Goal: Find specific page/section: Find specific page/section

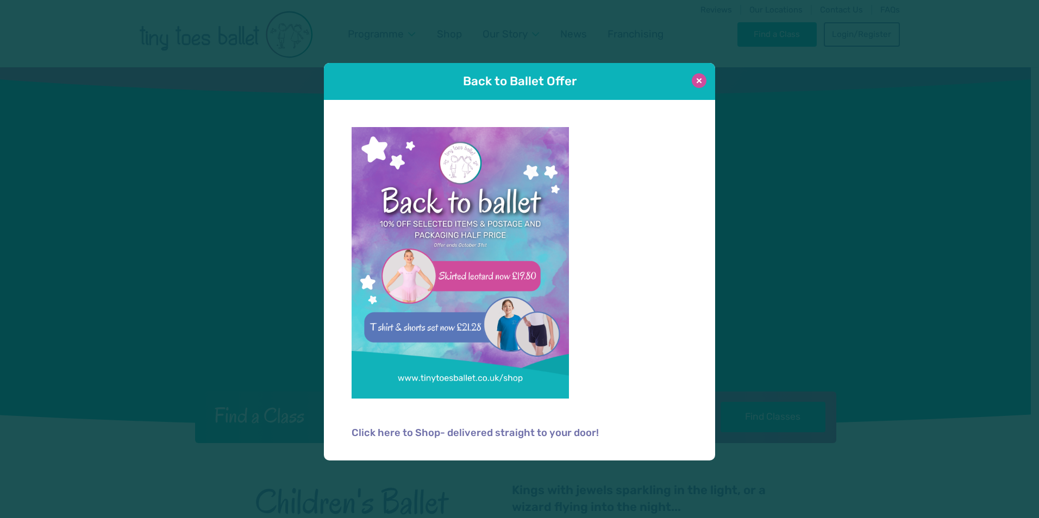
click at [701, 81] on button at bounding box center [698, 80] width 15 height 15
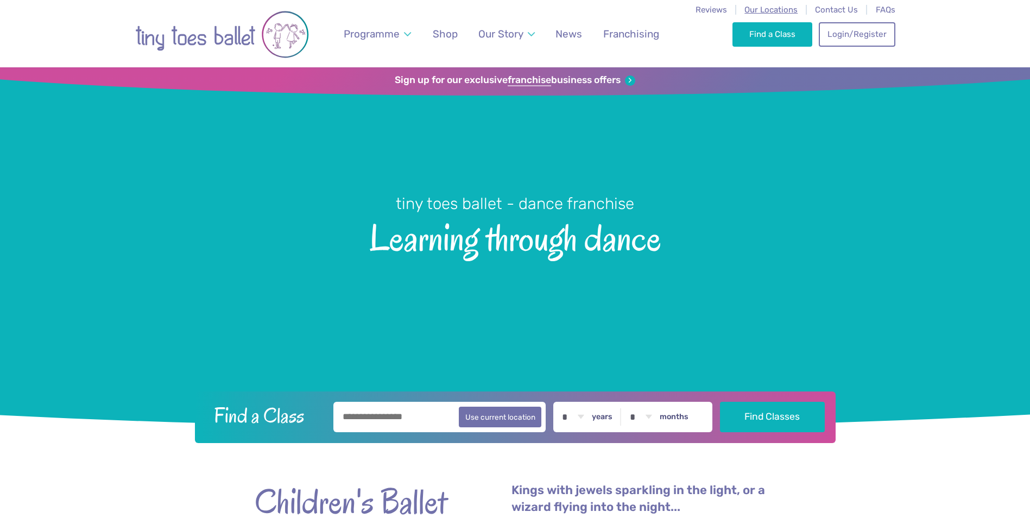
click at [778, 11] on span "Our Locations" at bounding box center [771, 10] width 53 height 10
click at [765, 11] on span "Our Locations" at bounding box center [771, 10] width 53 height 10
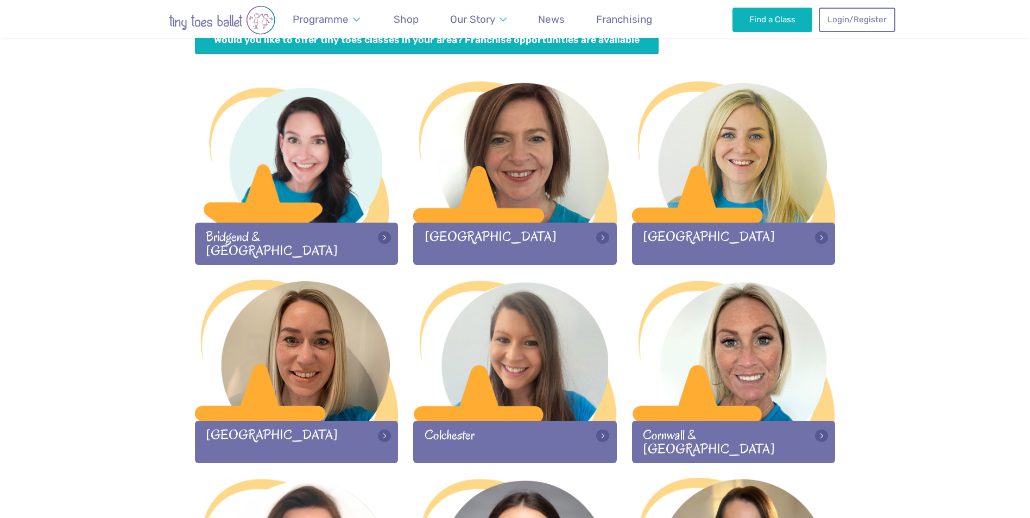
scroll to position [380, 0]
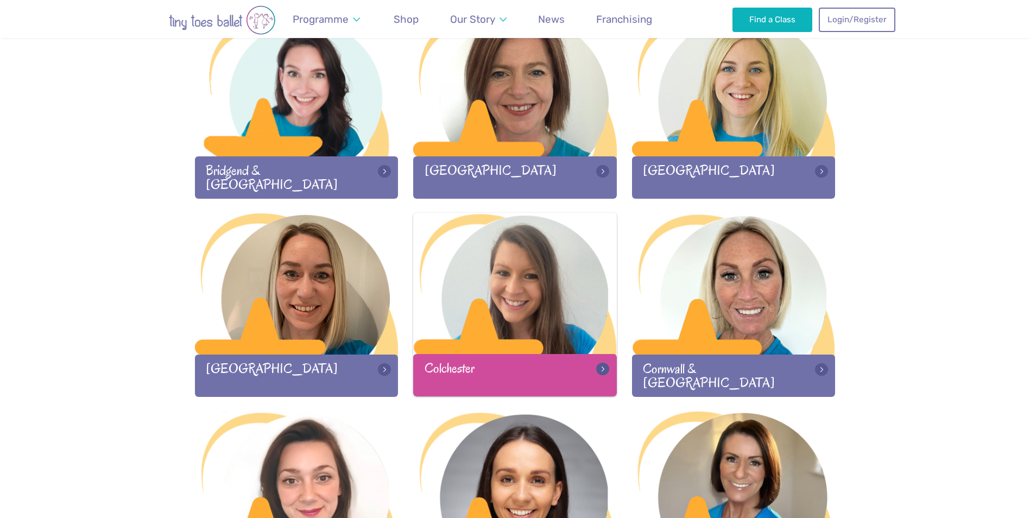
click at [501, 316] on div at bounding box center [515, 284] width 204 height 143
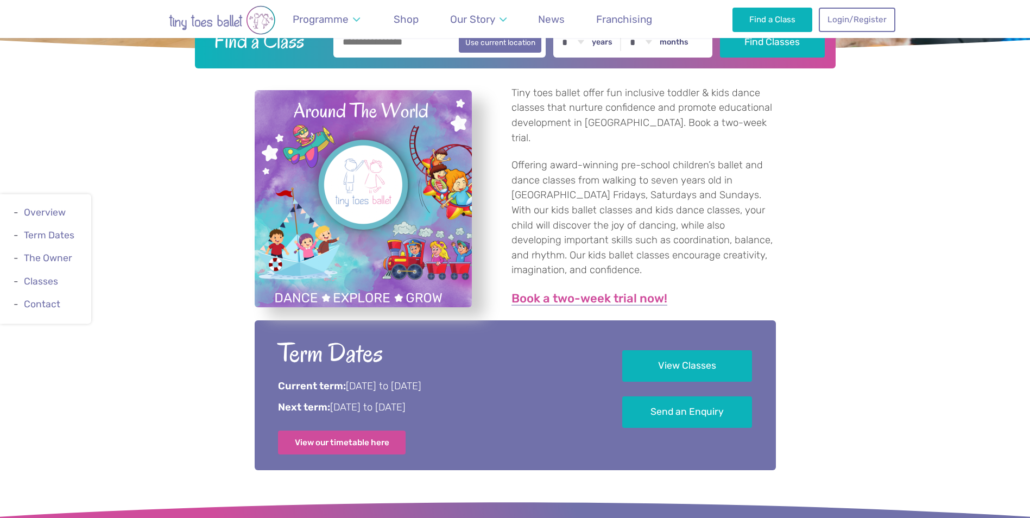
scroll to position [435, 0]
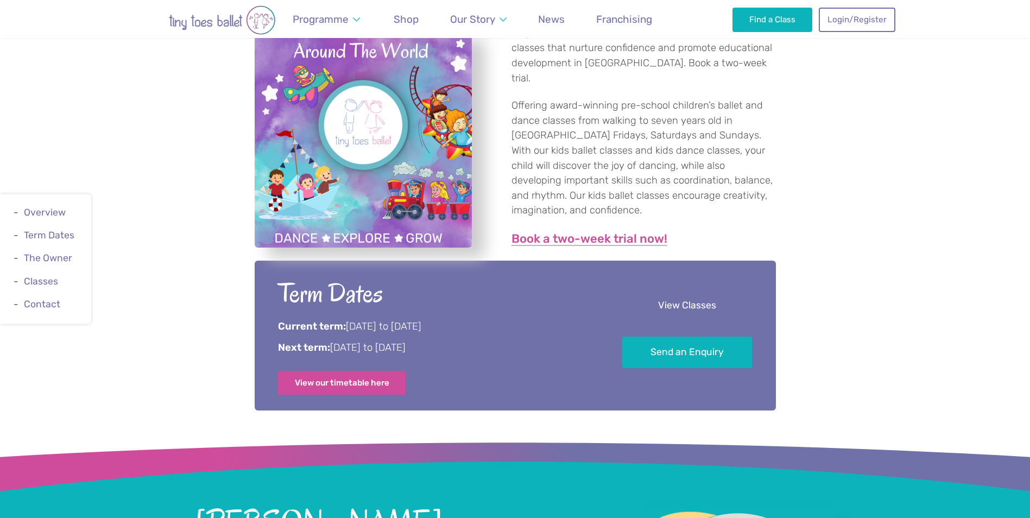
click at [696, 306] on link "View Classes" at bounding box center [687, 306] width 130 height 32
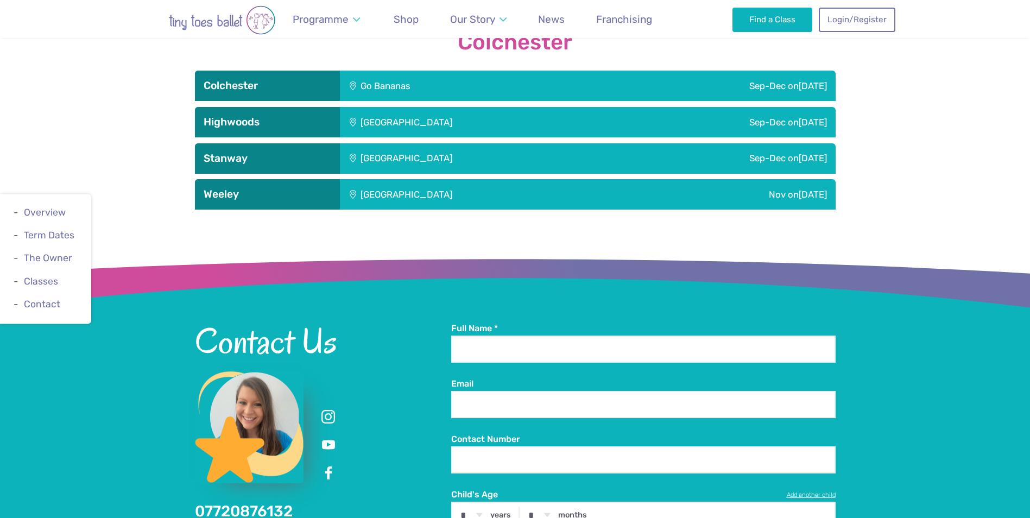
click at [424, 82] on div "Go Bananas" at bounding box center [453, 86] width 226 height 30
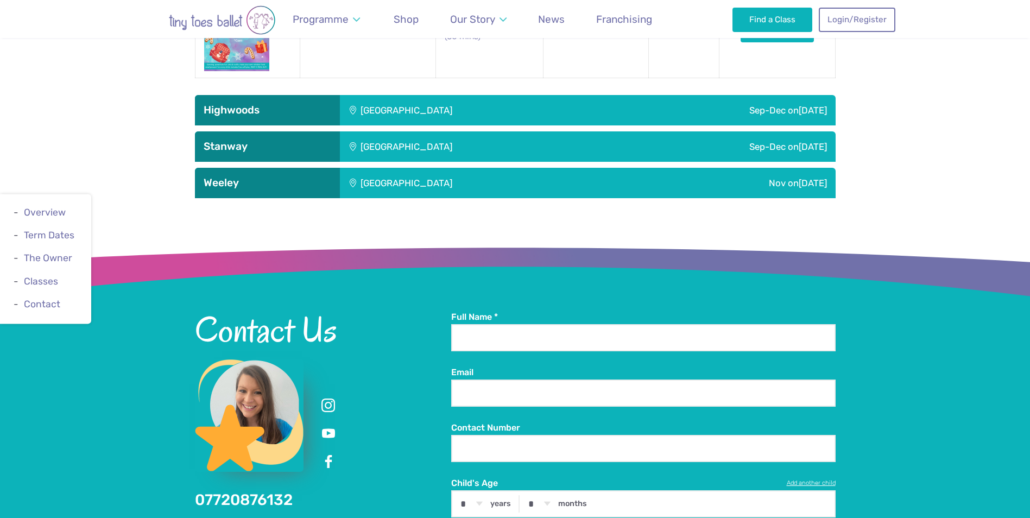
scroll to position [1704, 0]
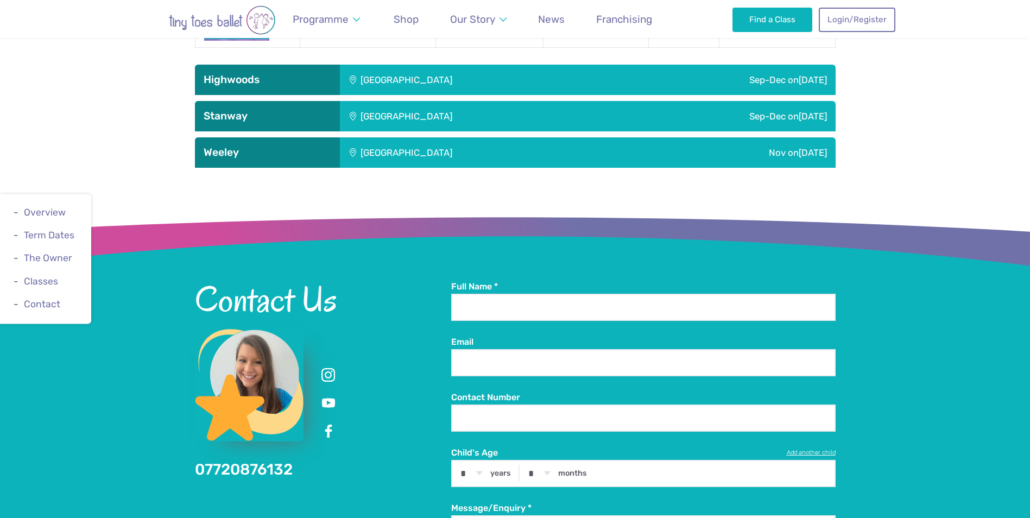
click at [411, 77] on div "Highwoods Community Primary School" at bounding box center [479, 80] width 278 height 30
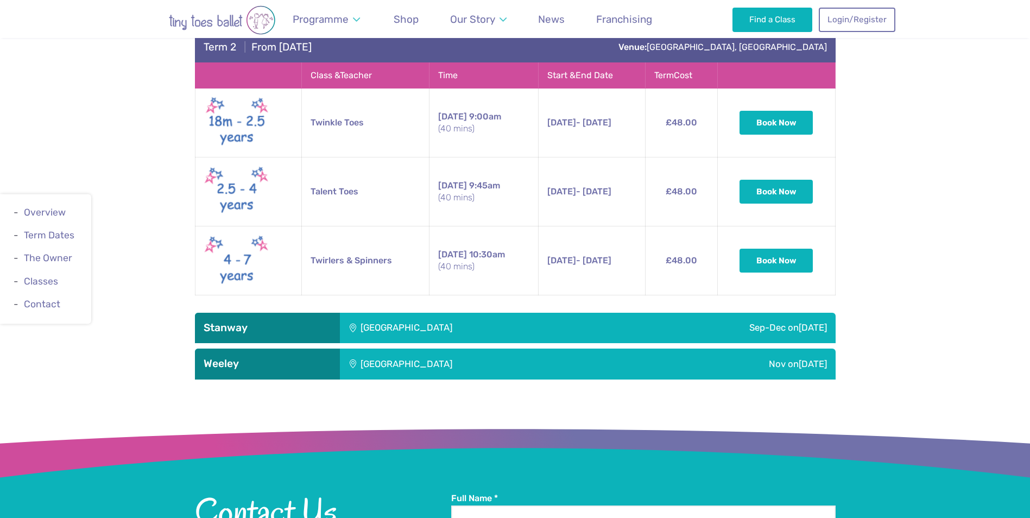
scroll to position [2193, 0]
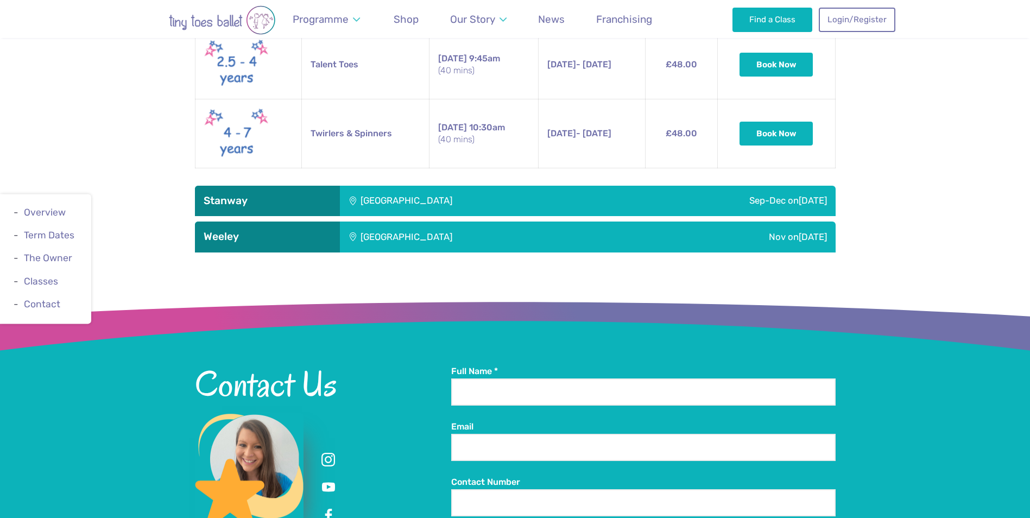
click at [417, 194] on div "Stanway Lakelands Centre" at bounding box center [479, 201] width 278 height 30
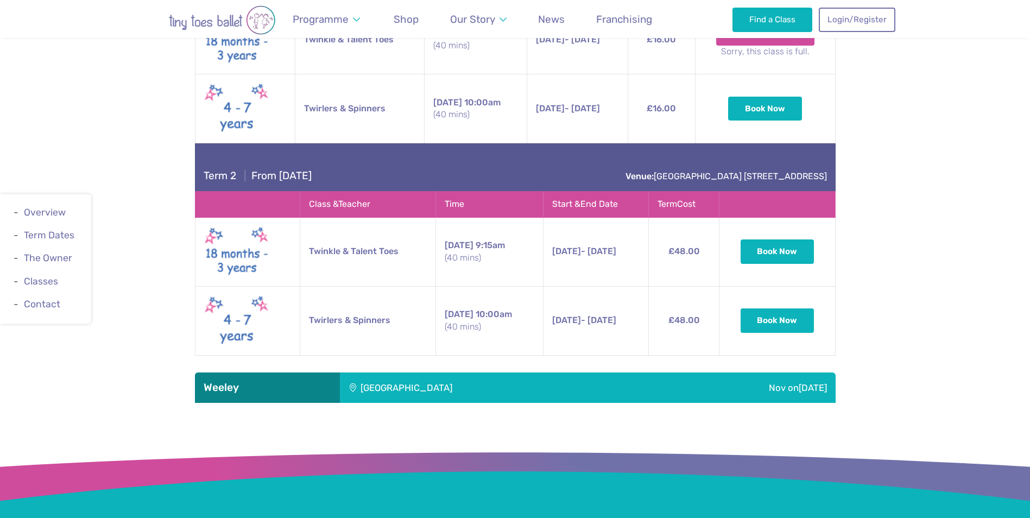
scroll to position [2574, 0]
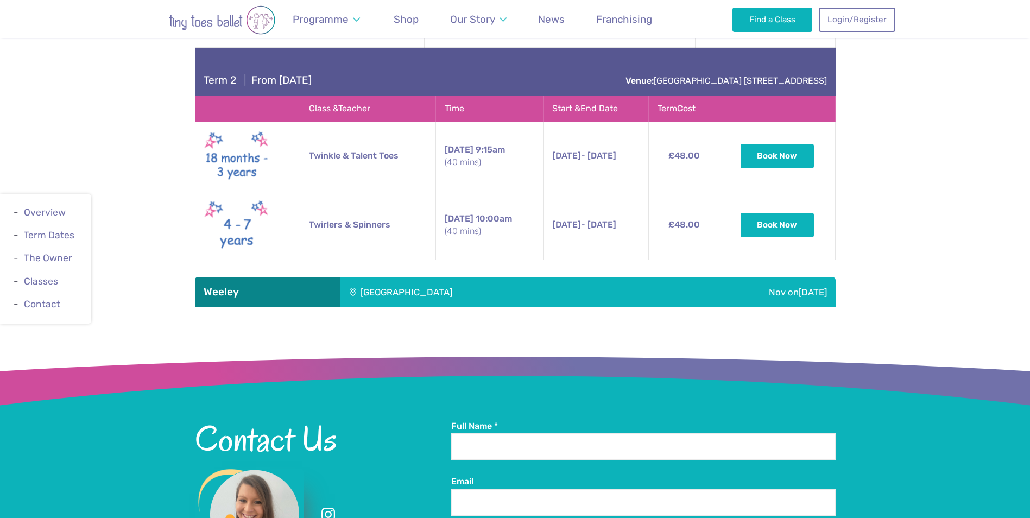
click at [401, 288] on div "Weeley Village Hall" at bounding box center [493, 292] width 306 height 30
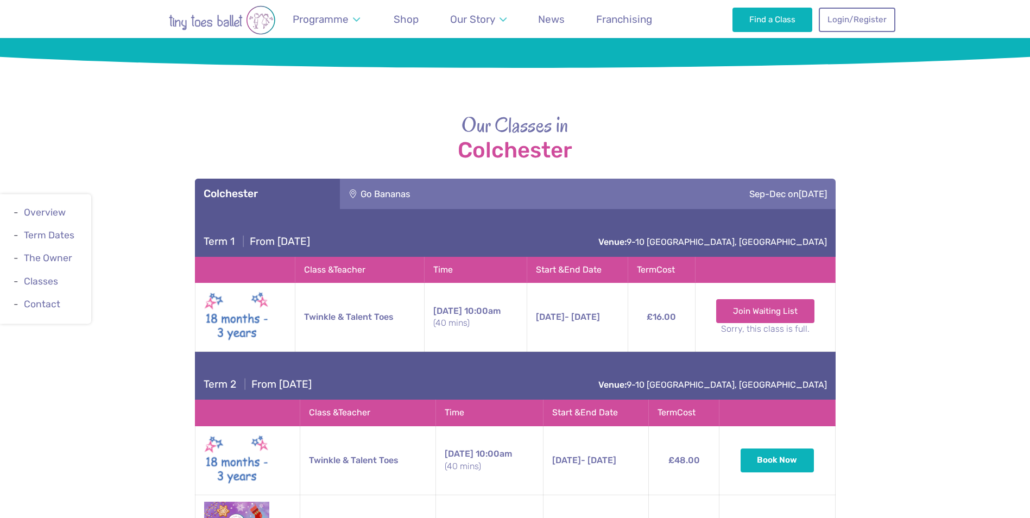
scroll to position [1161, 0]
